Goal: Browse casually: Explore the website without a specific task or goal

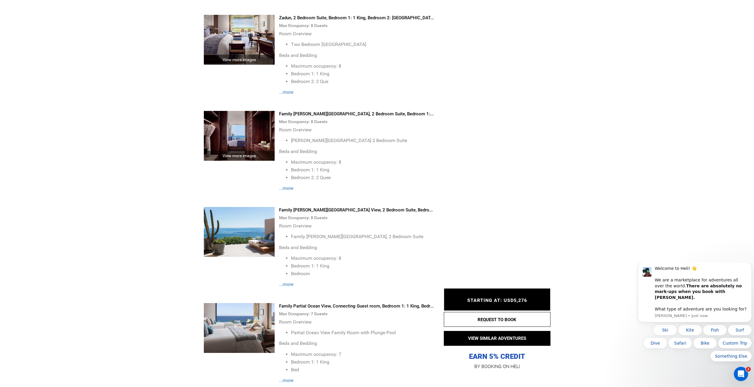
scroll to position [2815, 0]
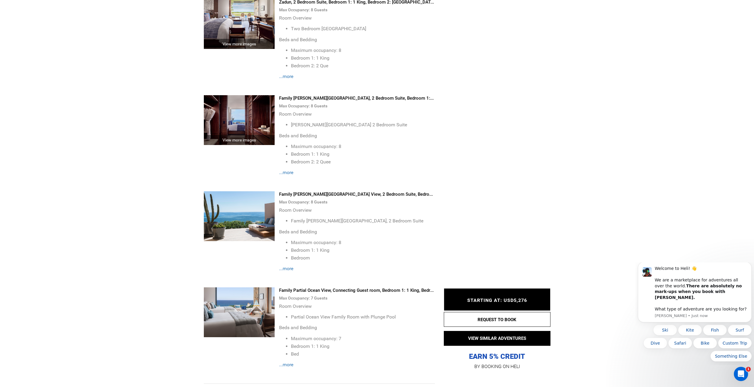
click at [289, 268] on span "...more" at bounding box center [286, 268] width 14 height 6
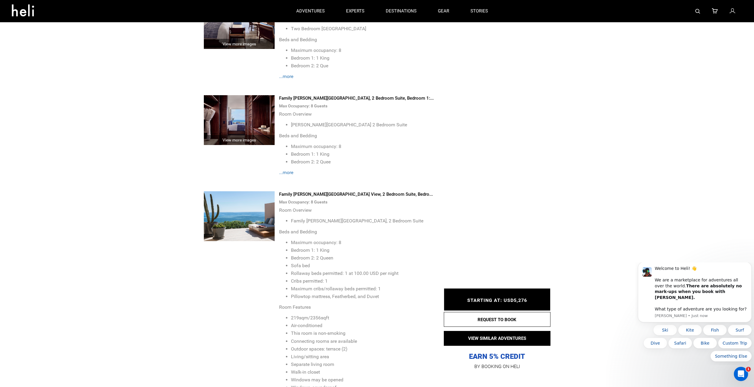
click at [256, 212] on img at bounding box center [239, 216] width 71 height 50
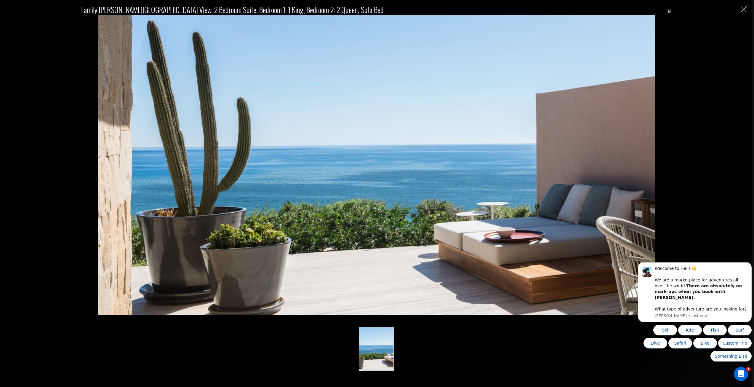
scroll to position [2933, 0]
click at [743, 10] on img "Close" at bounding box center [744, 9] width 6 height 6
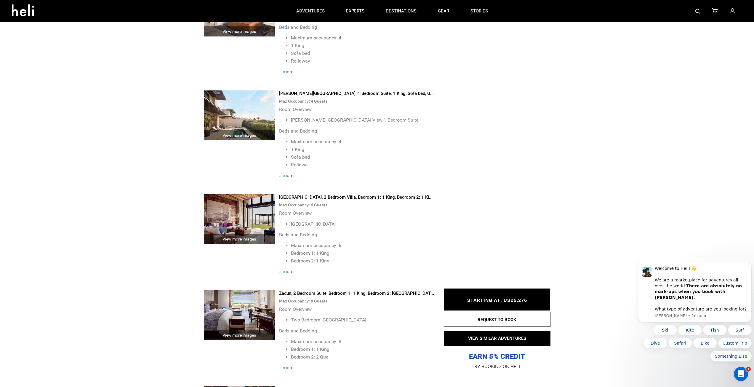
scroll to position [2519, 0]
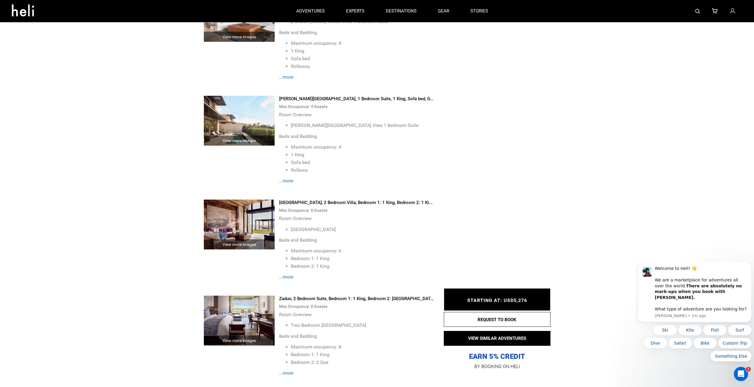
click at [243, 126] on img at bounding box center [239, 121] width 71 height 50
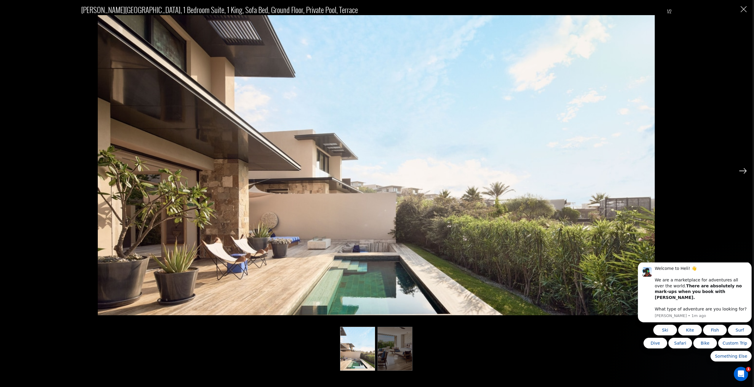
scroll to position [2459, 0]
click at [742, 171] on img at bounding box center [742, 170] width 7 height 5
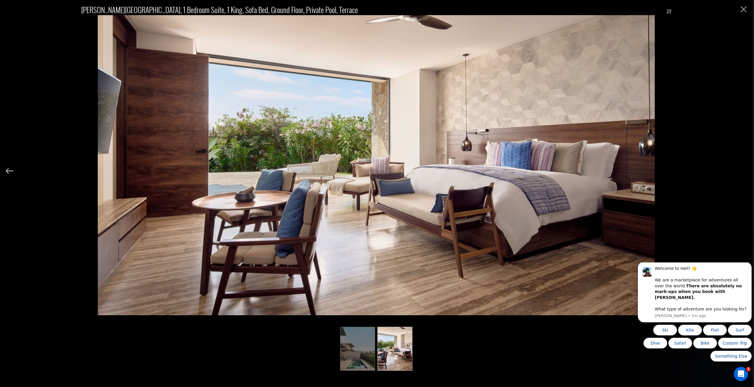
click at [742, 171] on div "[PERSON_NAME][GEOGRAPHIC_DATA], 1 Bedroom Suite, 1 King, Sofa bed, Ground floor…" at bounding box center [376, 183] width 741 height 367
click at [12, 168] on img at bounding box center [9, 170] width 7 height 5
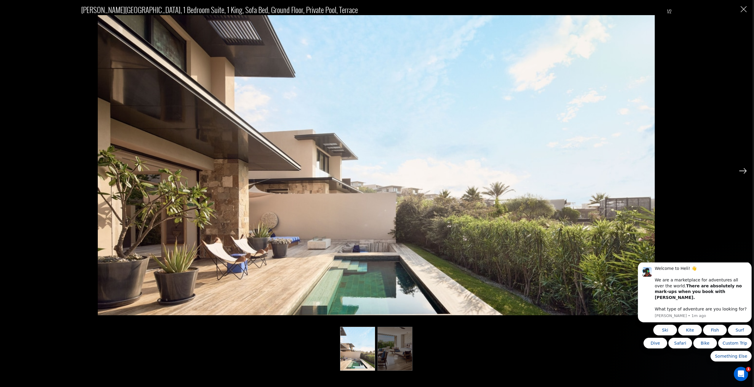
click at [744, 7] on img "Close" at bounding box center [744, 9] width 6 height 6
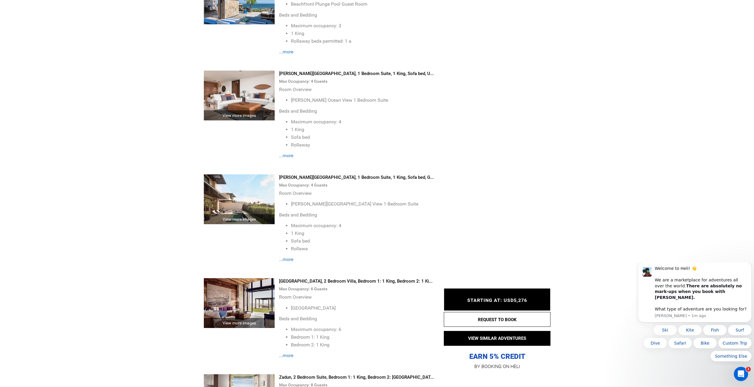
scroll to position [2430, 0]
